Goal: Information Seeking & Learning: Learn about a topic

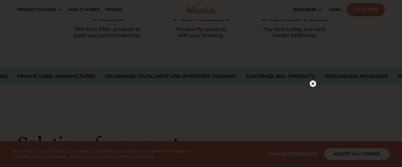
scroll to position [372, 0]
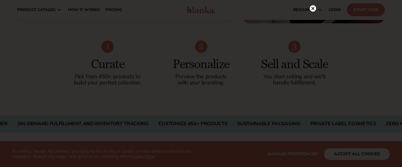
click at [313, 11] on circle at bounding box center [313, 8] width 6 height 6
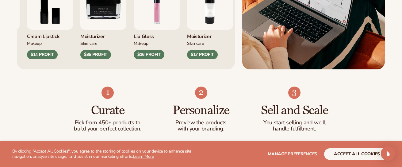
scroll to position [228, 0]
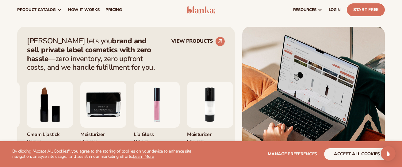
click at [72, 113] on img "8 / 9" at bounding box center [50, 105] width 46 height 46
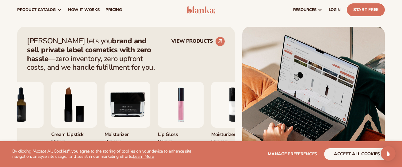
click at [70, 111] on img "8 / 9" at bounding box center [74, 105] width 46 height 46
click at [131, 103] on img "9 / 9" at bounding box center [128, 105] width 46 height 46
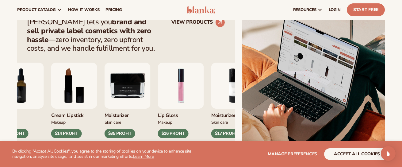
scroll to position [247, 0]
click at [170, 134] on div "$16 PROFIT" at bounding box center [173, 133] width 31 height 9
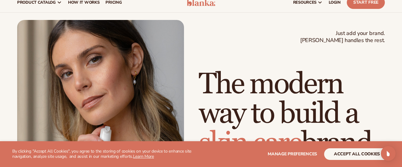
scroll to position [0, 0]
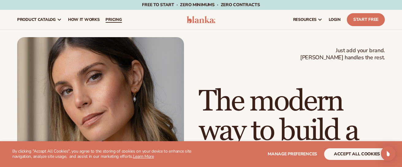
click at [112, 17] on span "pricing" at bounding box center [114, 19] width 16 height 5
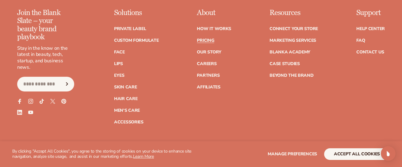
scroll to position [1368, 0]
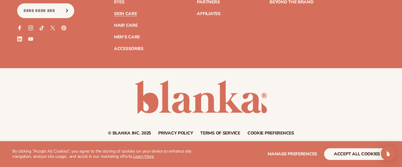
click at [123, 12] on link "Skin Care" at bounding box center [125, 14] width 23 height 4
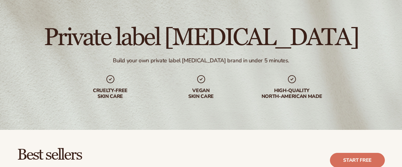
scroll to position [154, 0]
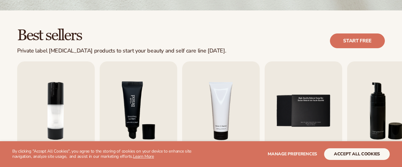
click at [137, 98] on img "3 / 9" at bounding box center [139, 110] width 78 height 99
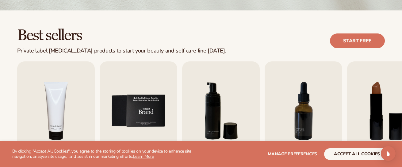
click at [129, 105] on img "5 / 9" at bounding box center [139, 110] width 78 height 99
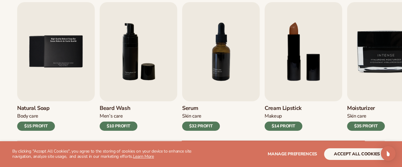
scroll to position [236, 0]
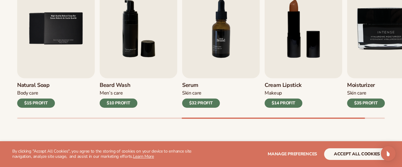
click at [203, 49] on img "7 / 9" at bounding box center [221, 28] width 78 height 99
